Goal: Answer question/provide support

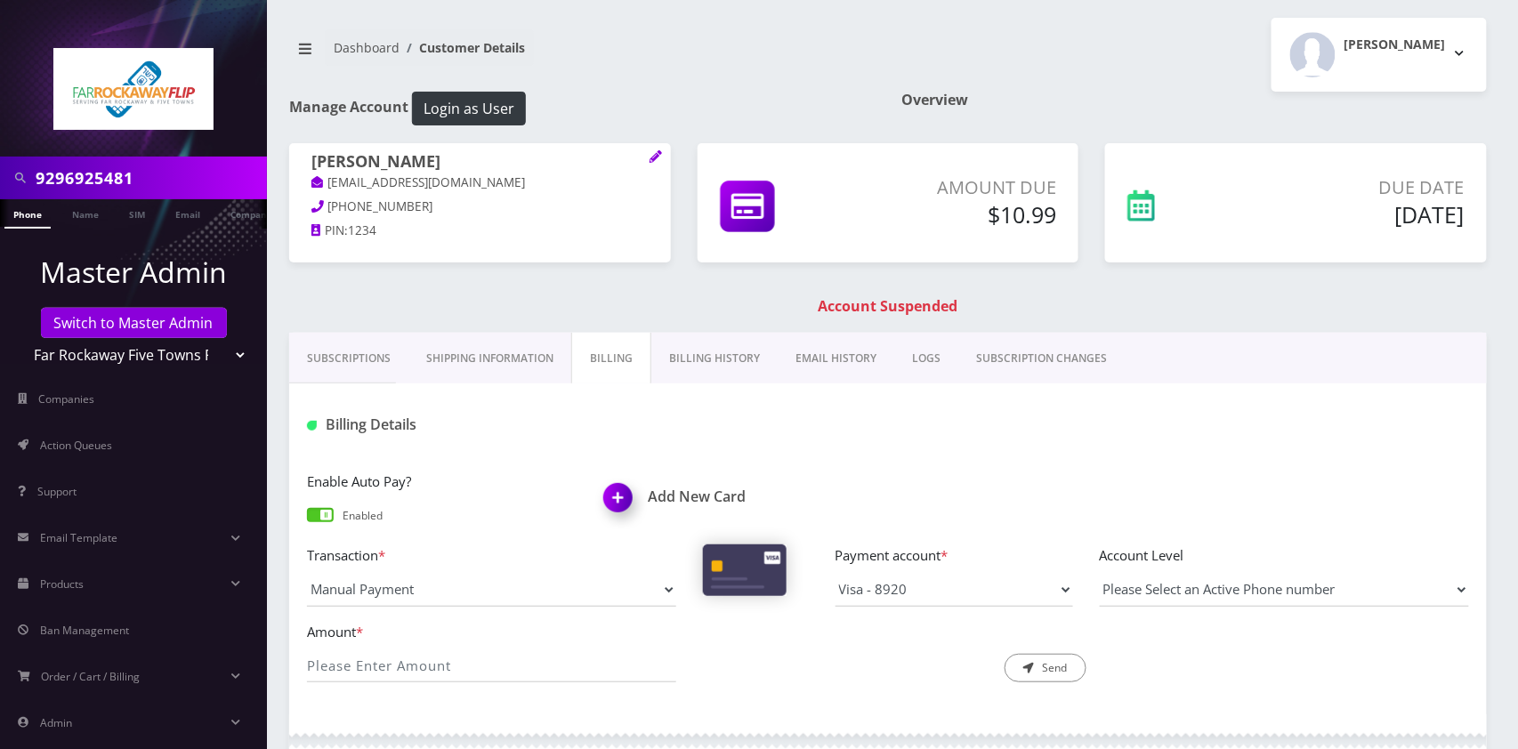
type input "9296925481"
click at [27, 210] on link "Phone" at bounding box center [27, 213] width 46 height 29
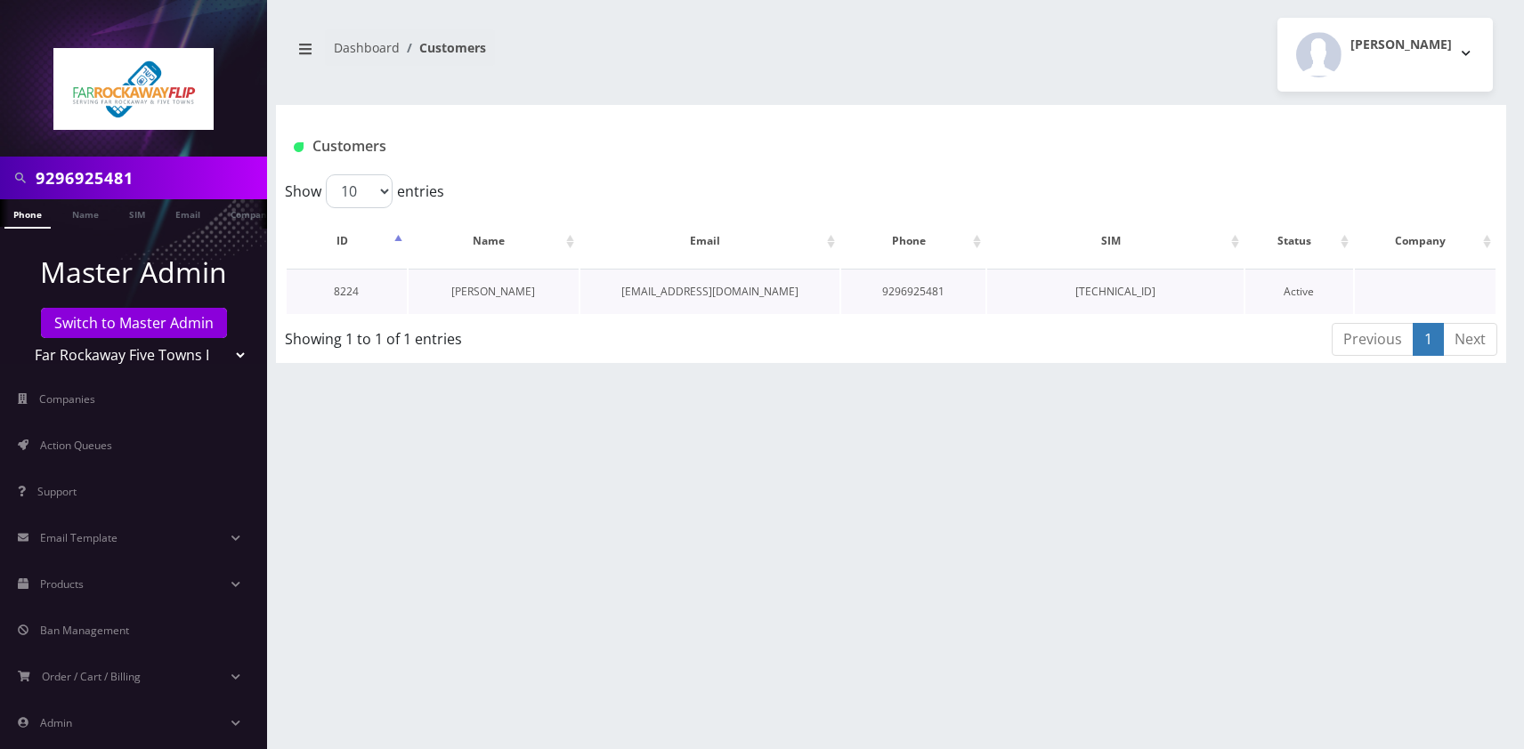
click at [497, 292] on link "[PERSON_NAME]" at bounding box center [493, 291] width 84 height 15
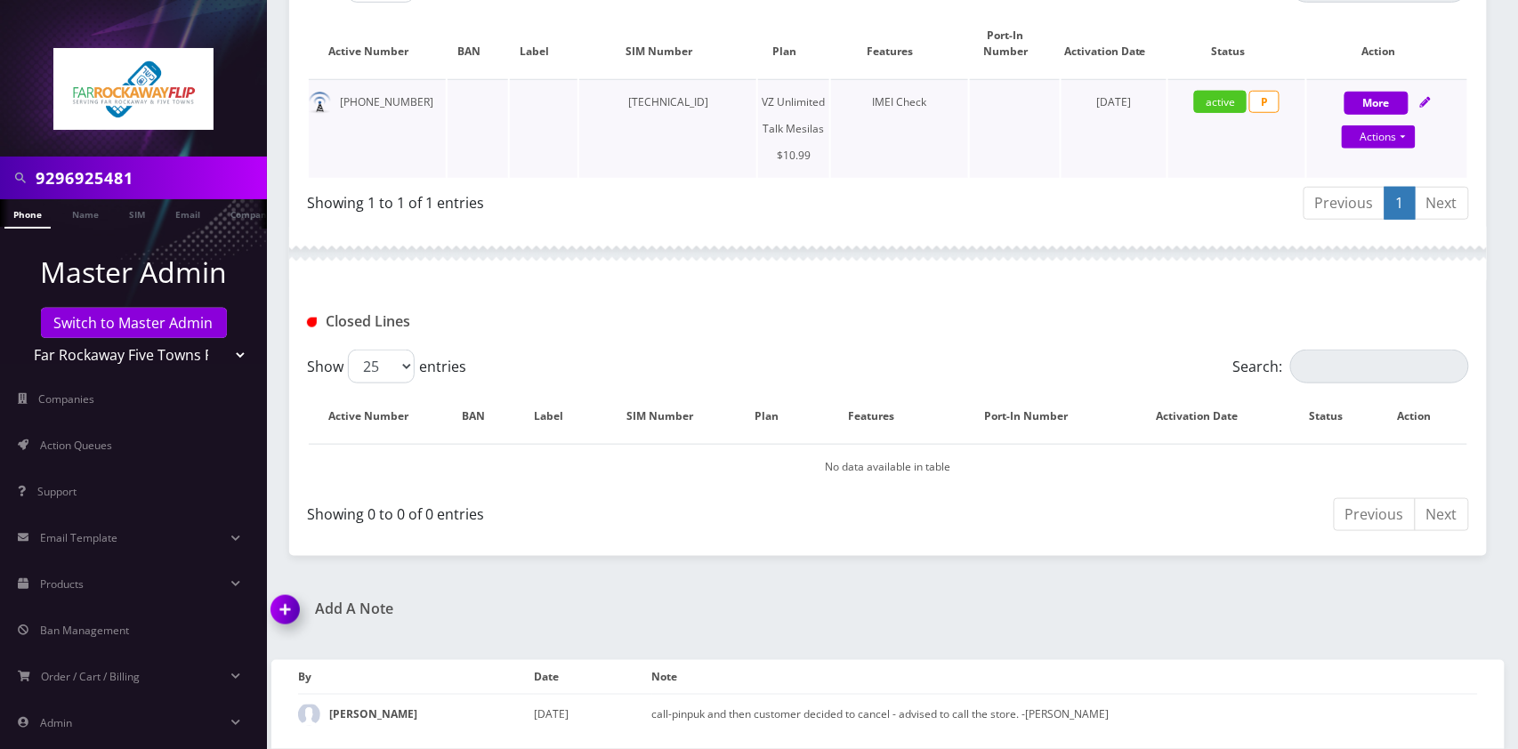
scroll to position [76, 0]
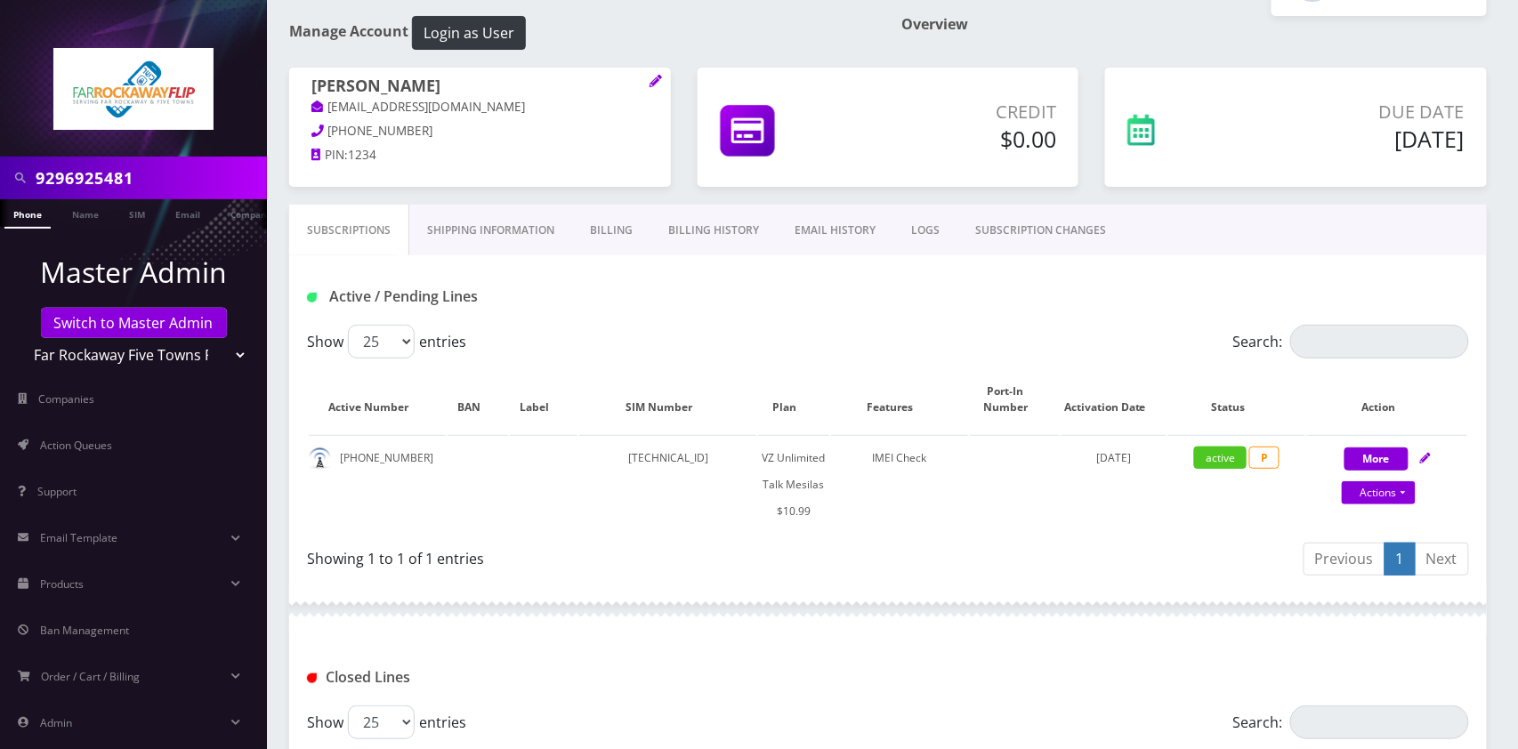
drag, startPoint x: 1187, startPoint y: 234, endPoint x: 1116, endPoint y: 313, distance: 106.5
click at [1187, 234] on div "Subscriptions Shipping Information Billing Billing History EMAIL HISTORY LOGS S…" at bounding box center [888, 230] width 1198 height 51
drag, startPoint x: 877, startPoint y: 298, endPoint x: 853, endPoint y: 502, distance: 205.2
click at [877, 297] on div "Active / Pending Lines" at bounding box center [888, 296] width 1189 height 29
click at [710, 459] on td "89148000011835956390" at bounding box center [667, 484] width 177 height 99
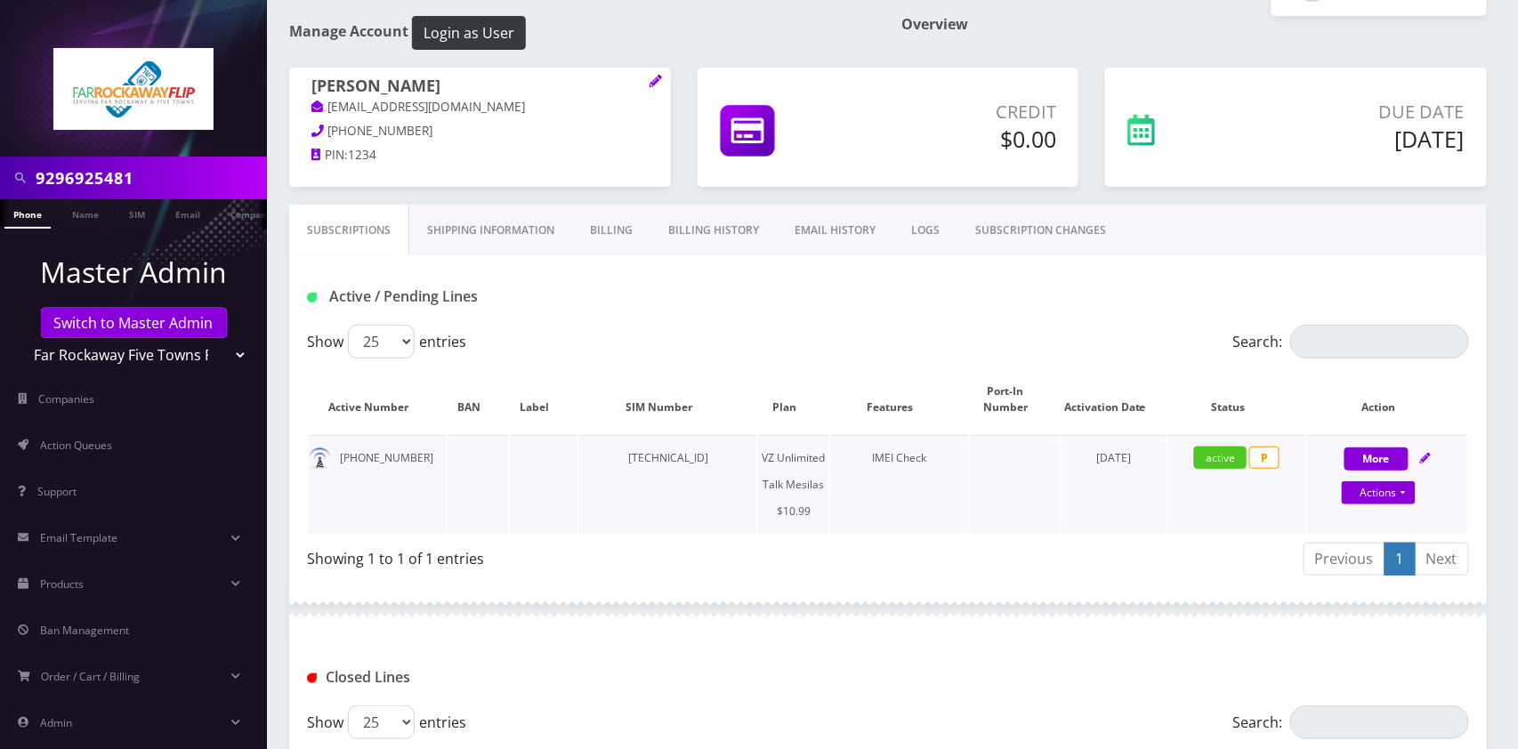
click at [710, 459] on td "[TECHNICAL_ID]" at bounding box center [667, 484] width 177 height 99
click at [709, 459] on td "[TECHNICAL_ID]" at bounding box center [667, 484] width 177 height 99
copy td "[TECHNICAL_ID]"
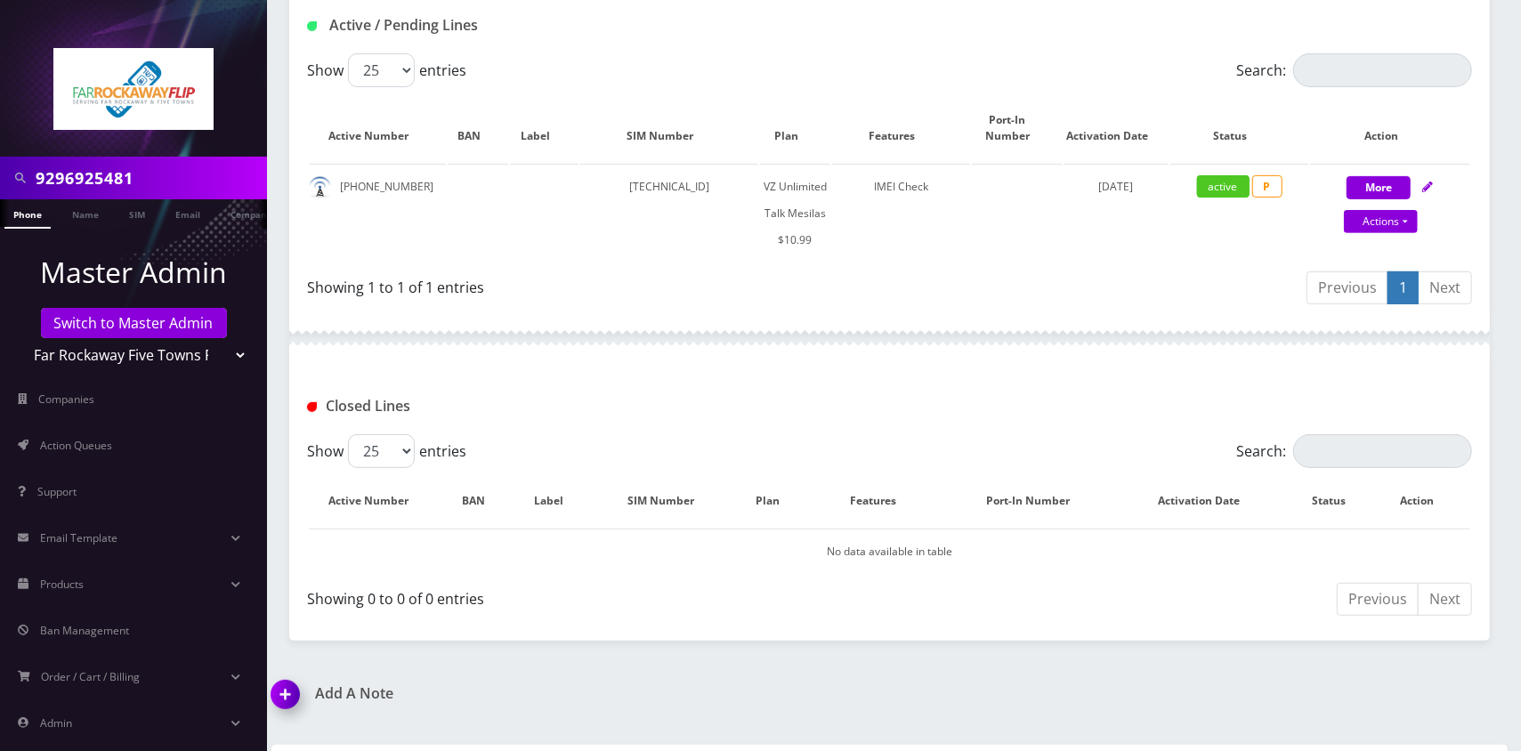
scroll to position [347, 0]
click at [294, 694] on img at bounding box center [289, 701] width 53 height 53
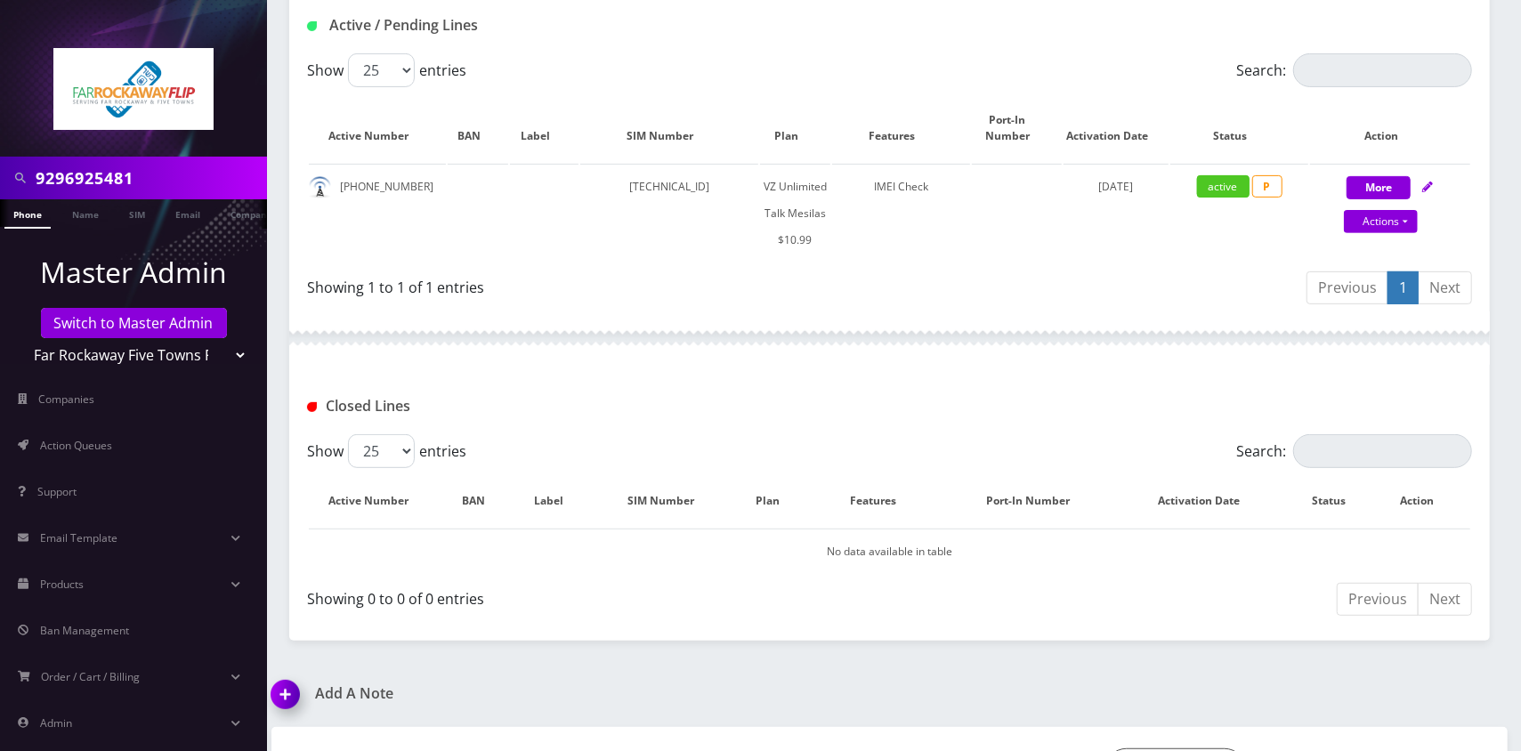
scroll to position [532, 0]
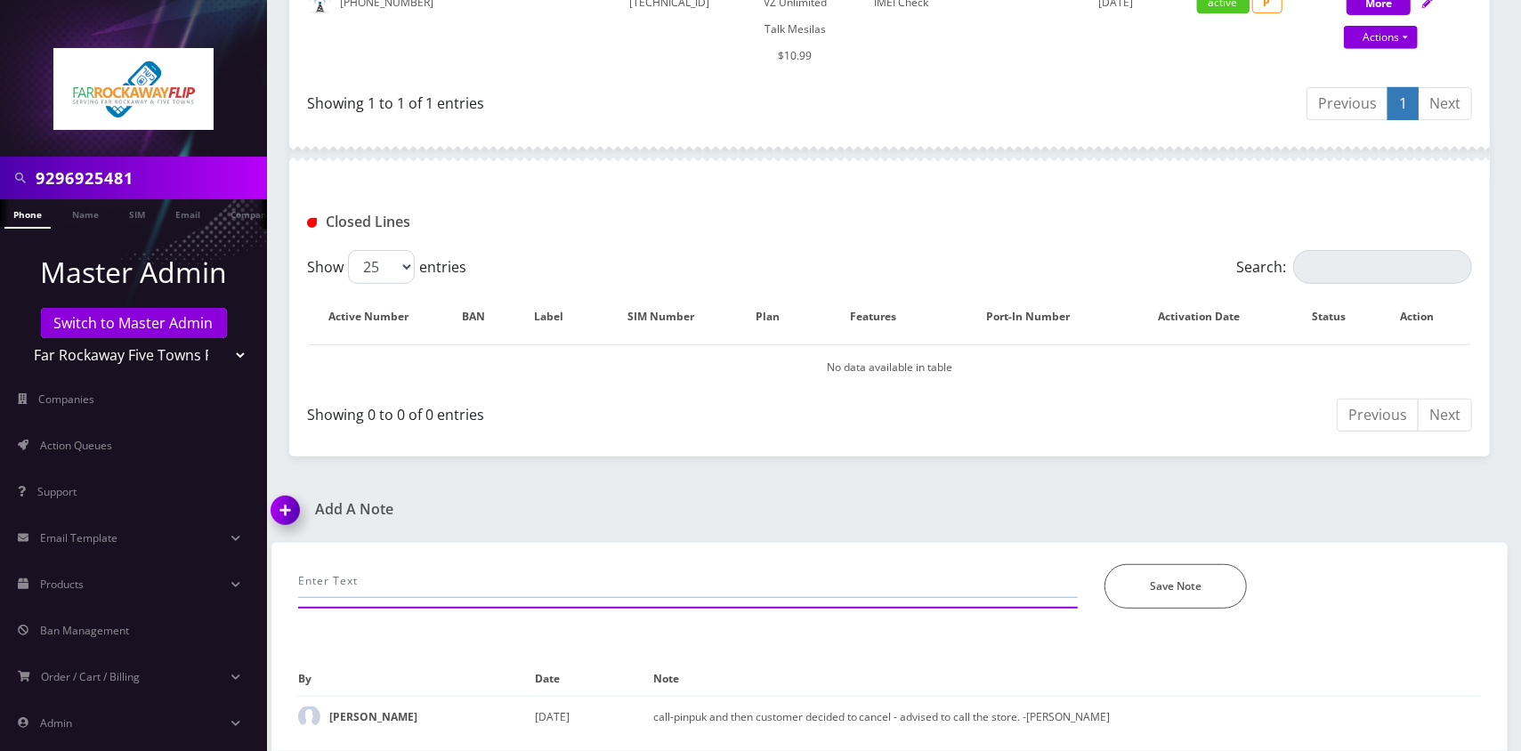
click at [486, 593] on input "text" at bounding box center [688, 581] width 780 height 34
click at [442, 576] on input "As per [PERSON_NAME], SIM swap to" at bounding box center [688, 581] width 780 height 34
paste input "[TECHNICAL_ID]"
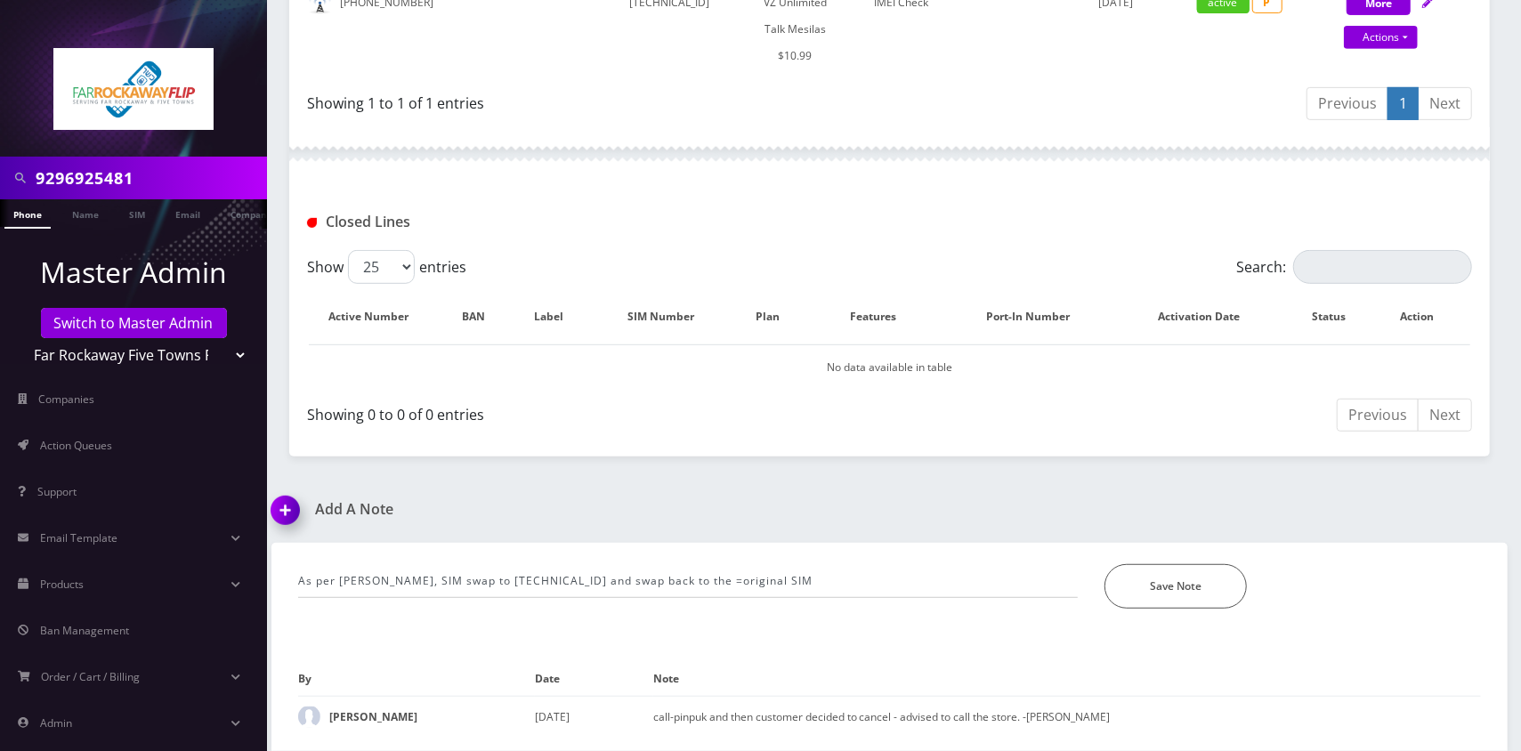
drag, startPoint x: 1419, startPoint y: 538, endPoint x: 1406, endPoint y: 538, distance: 12.5
click at [1419, 538] on div "Add A Note As per [PERSON_NAME], SIM swap to [TECHNICAL_ID] and swap back to th…" at bounding box center [889, 626] width 1263 height 250
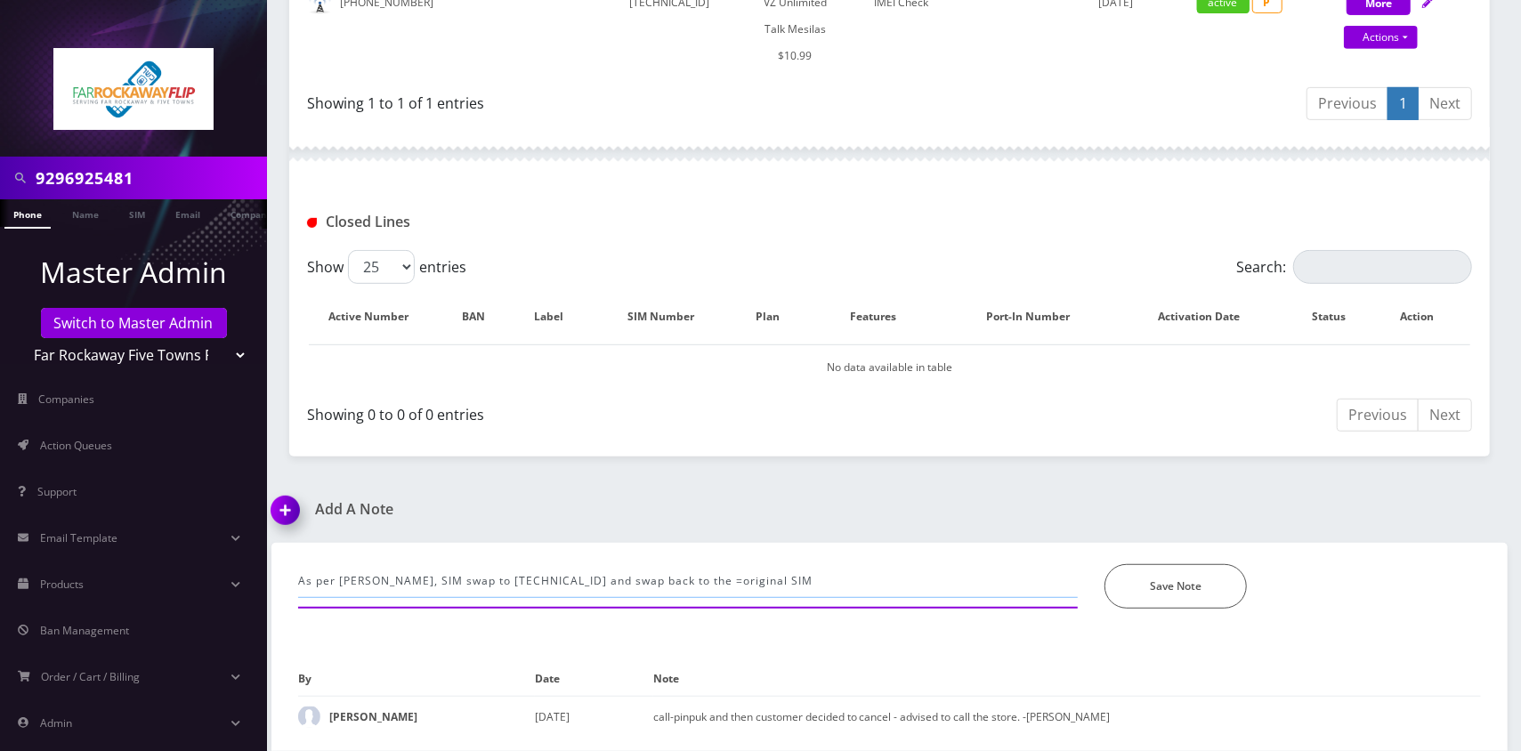
click at [870, 579] on input "As per [PERSON_NAME], SIM swap to [TECHNICAL_ID] and swap back to the =original…" at bounding box center [688, 581] width 780 height 34
paste input "[TECHNICAL_ID]"
type input "As per [PERSON_NAME], SIM swap to [TECHNICAL_ID] and swap back to the =original…"
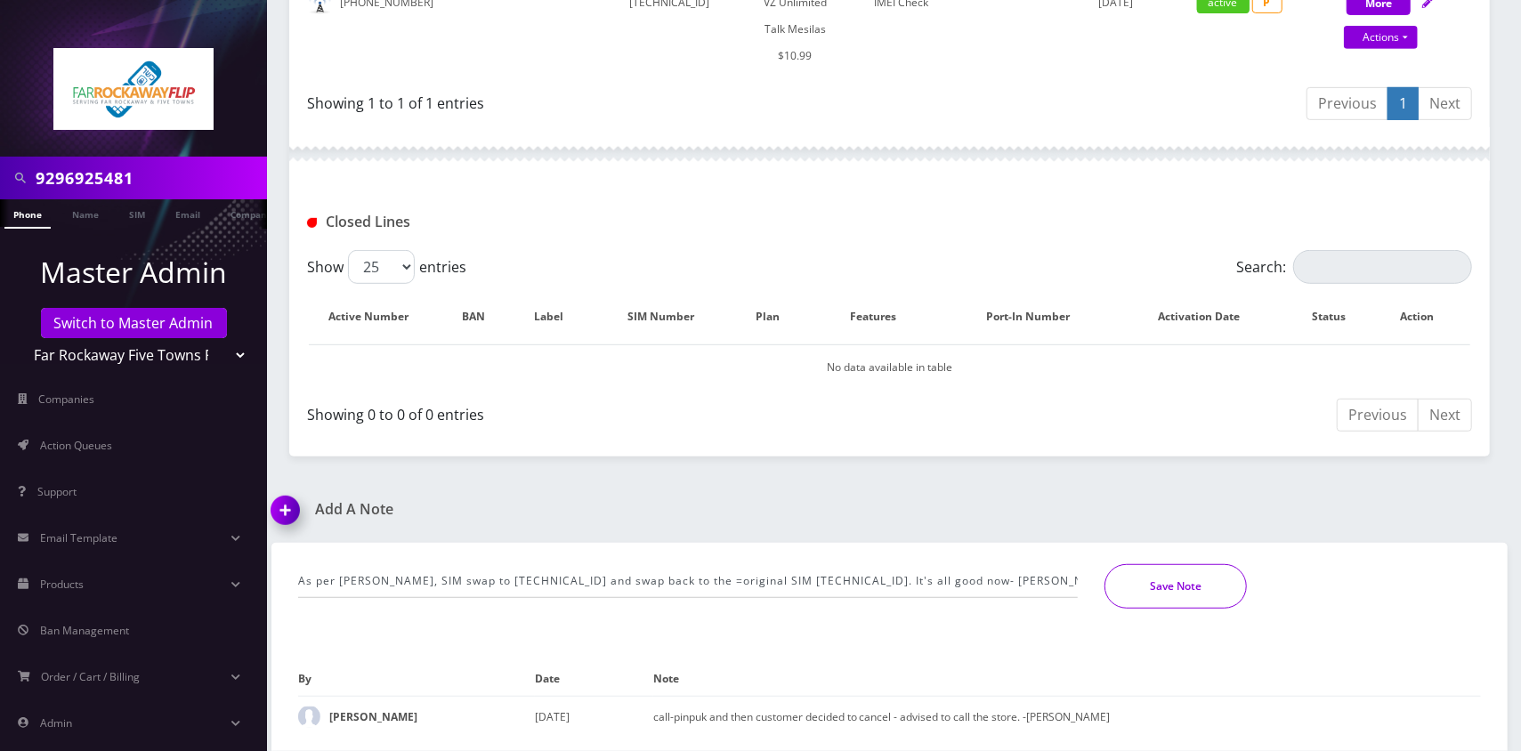
drag, startPoint x: 1129, startPoint y: 587, endPoint x: 1026, endPoint y: 570, distance: 103.7
click at [1133, 587] on button "Save Note" at bounding box center [1176, 586] width 142 height 45
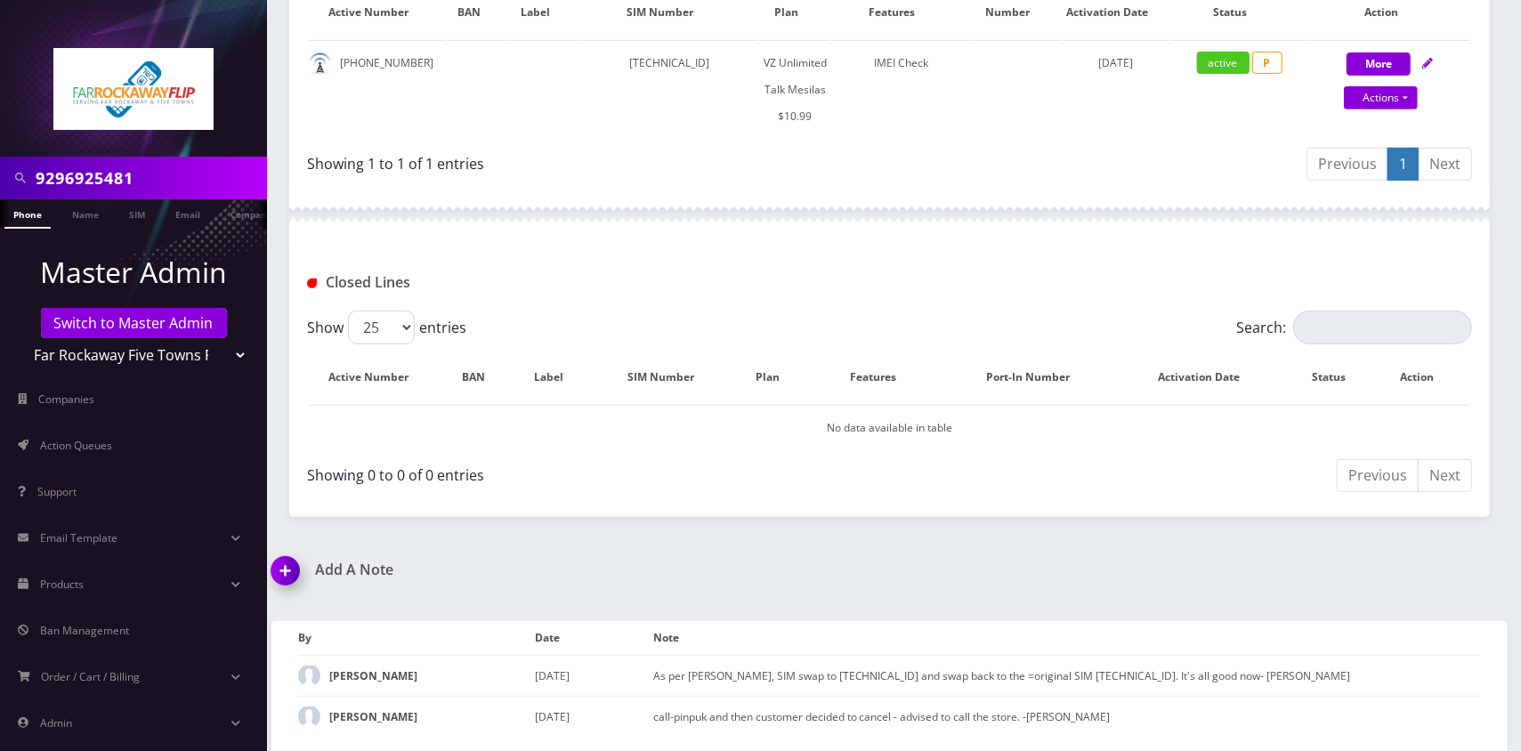
scroll to position [472, 0]
